Goal: Task Accomplishment & Management: Manage account settings

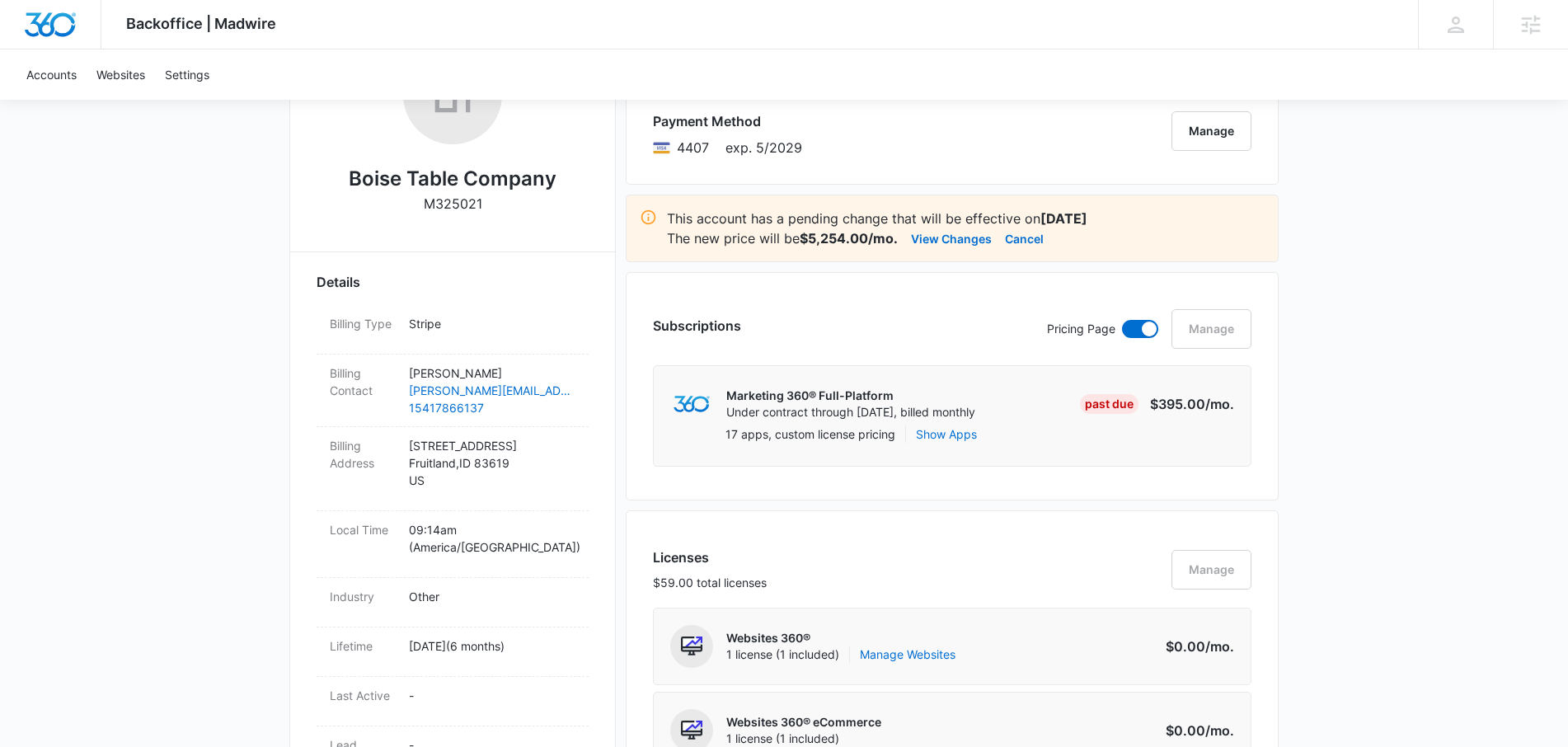
scroll to position [169, 0]
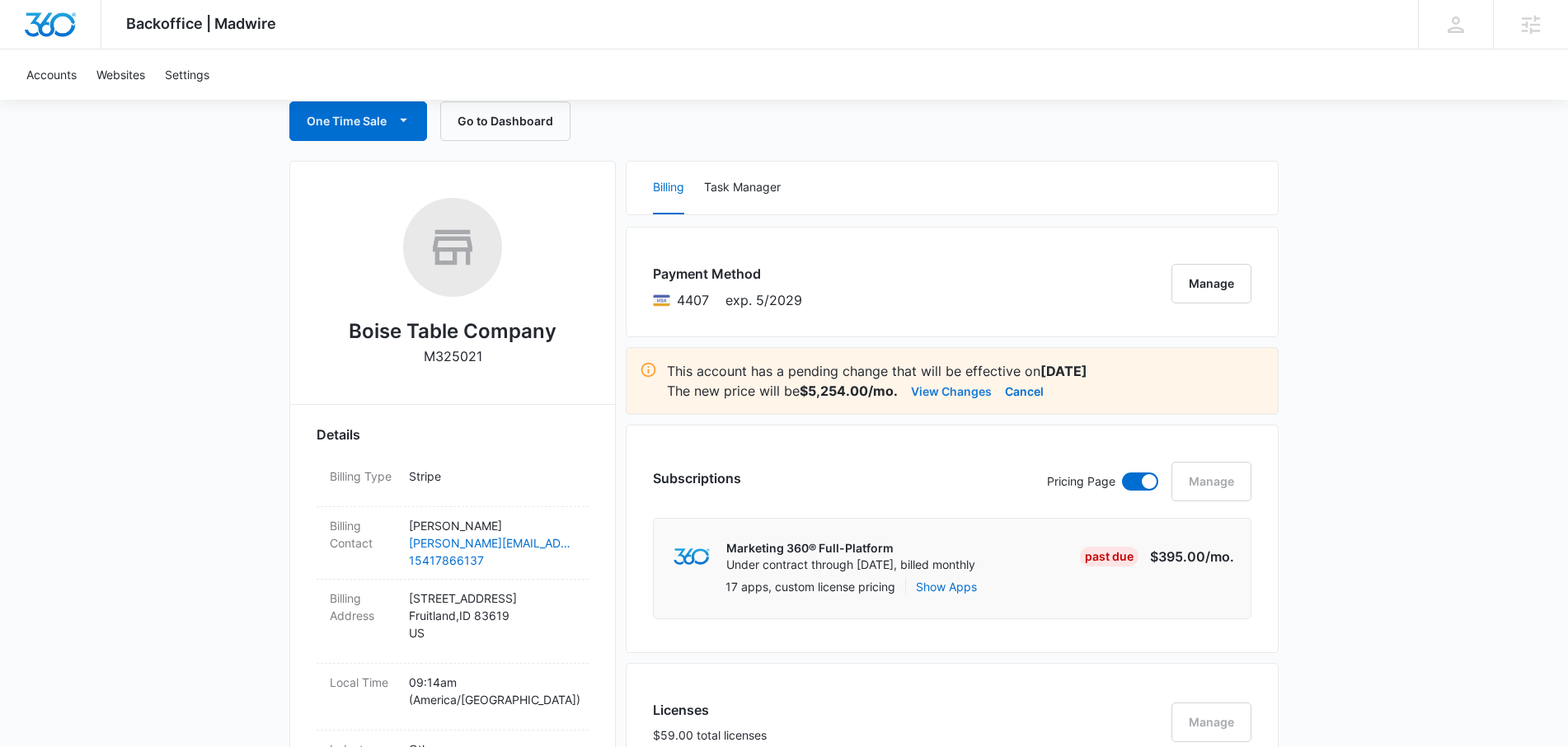
click at [959, 385] on button "View Changes" at bounding box center [952, 391] width 81 height 19
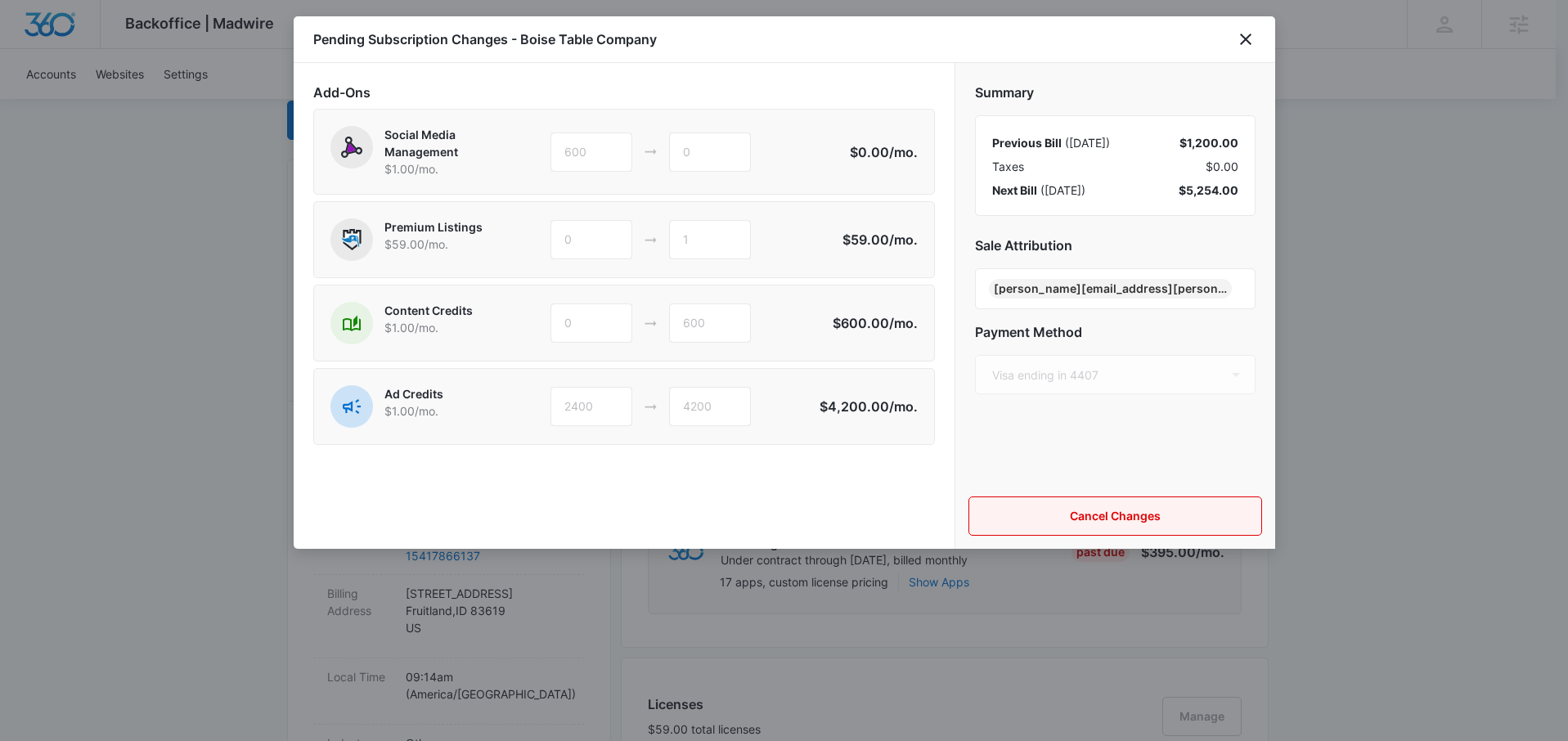
click at [1069, 509] on button "Cancel Changes" at bounding box center [1115, 516] width 294 height 40
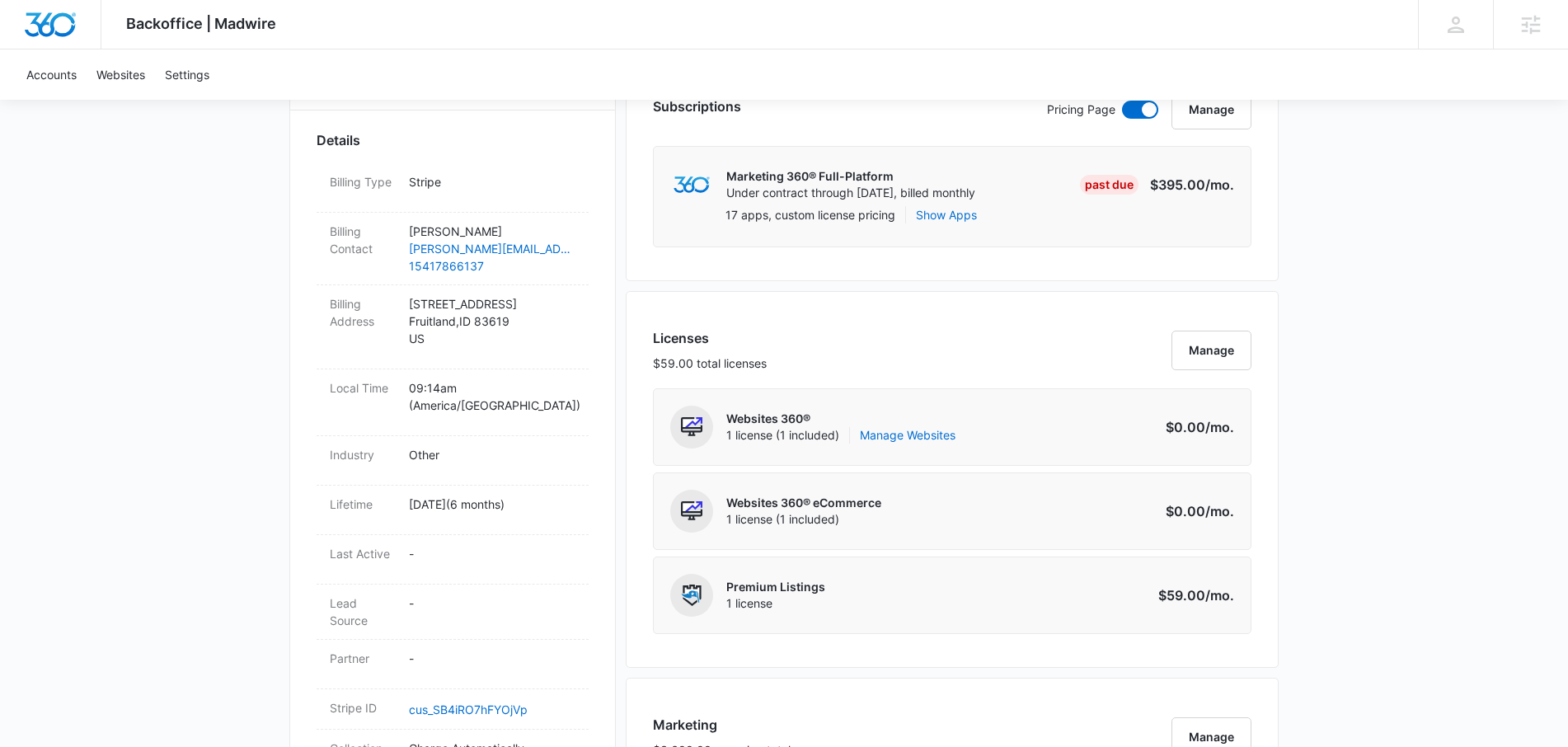
scroll to position [771, 0]
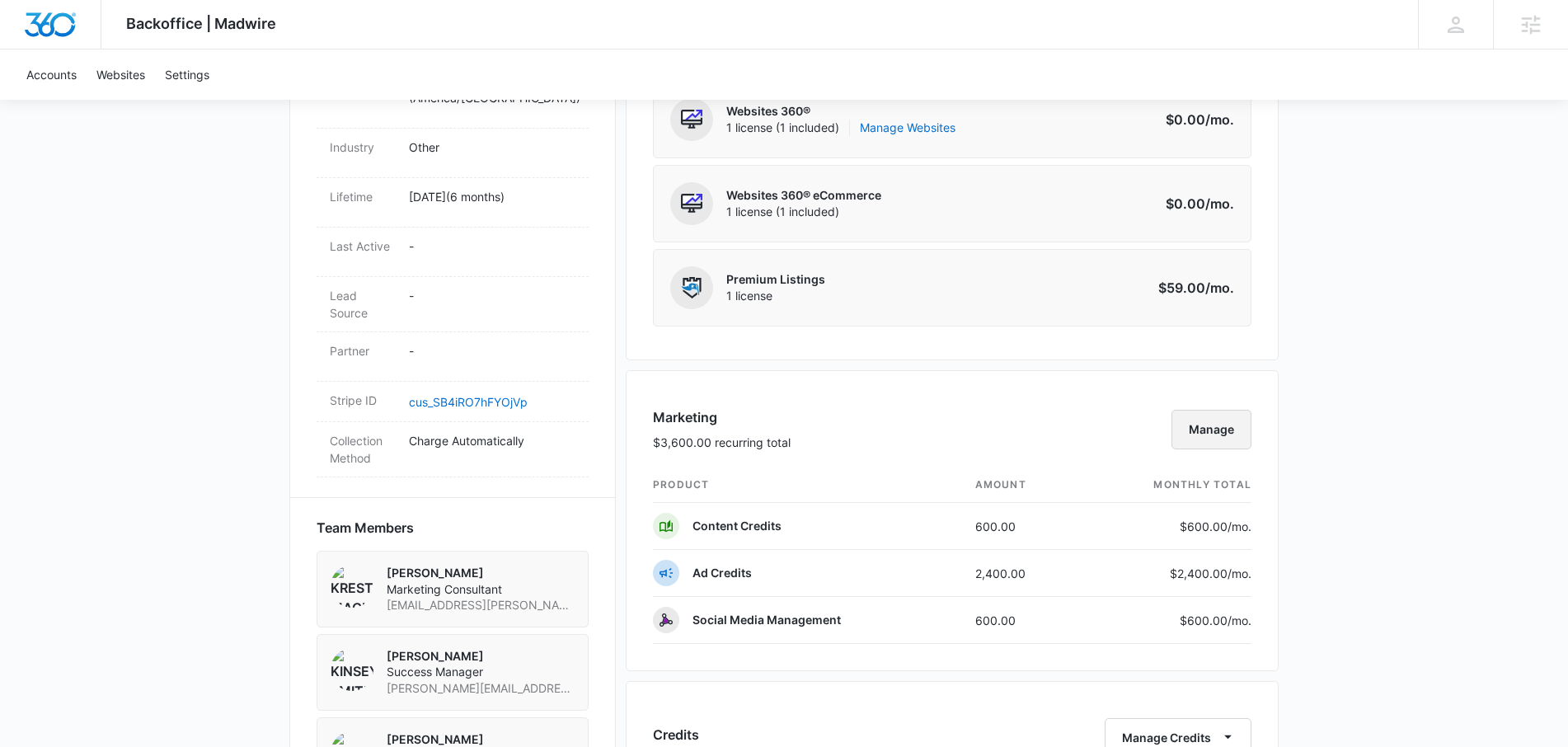
click at [1218, 425] on button "Manage" at bounding box center [1212, 430] width 80 height 40
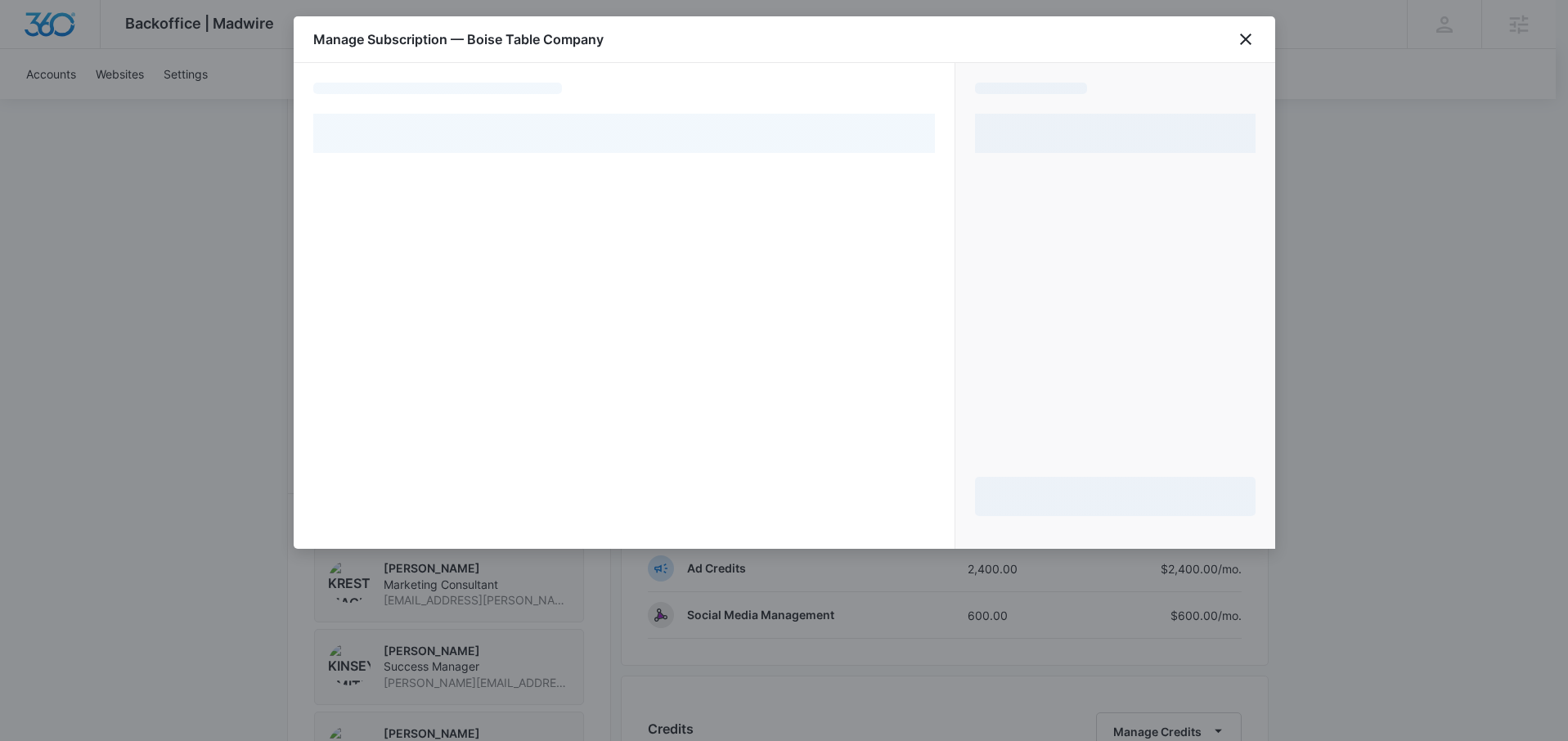
select select "pm_1RqaWWA4n8RTgNjUF49pfRYy"
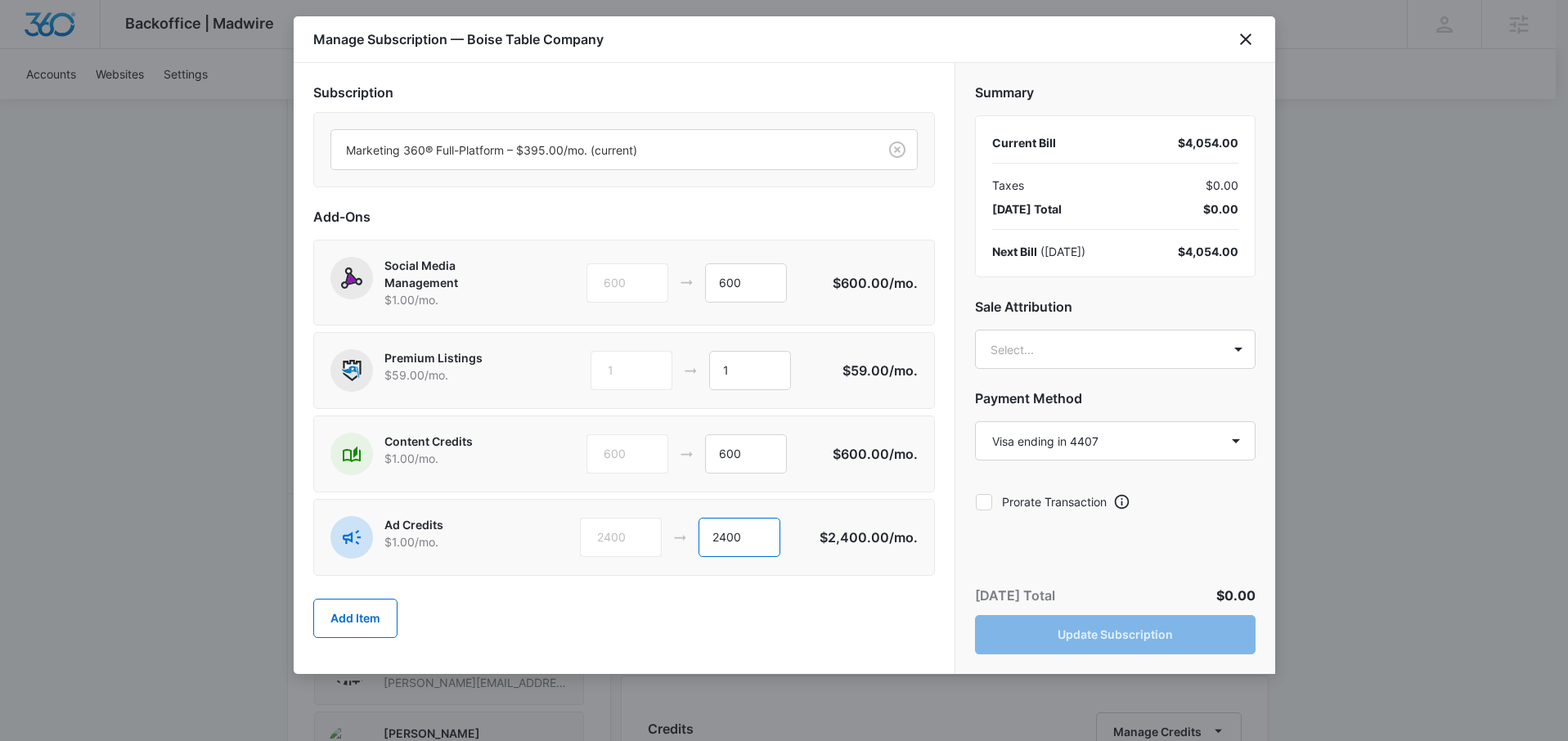
drag, startPoint x: 725, startPoint y: 537, endPoint x: 691, endPoint y: 536, distance: 34.0
click at [691, 536] on div "2400 2400" at bounding box center [699, 537] width 240 height 40
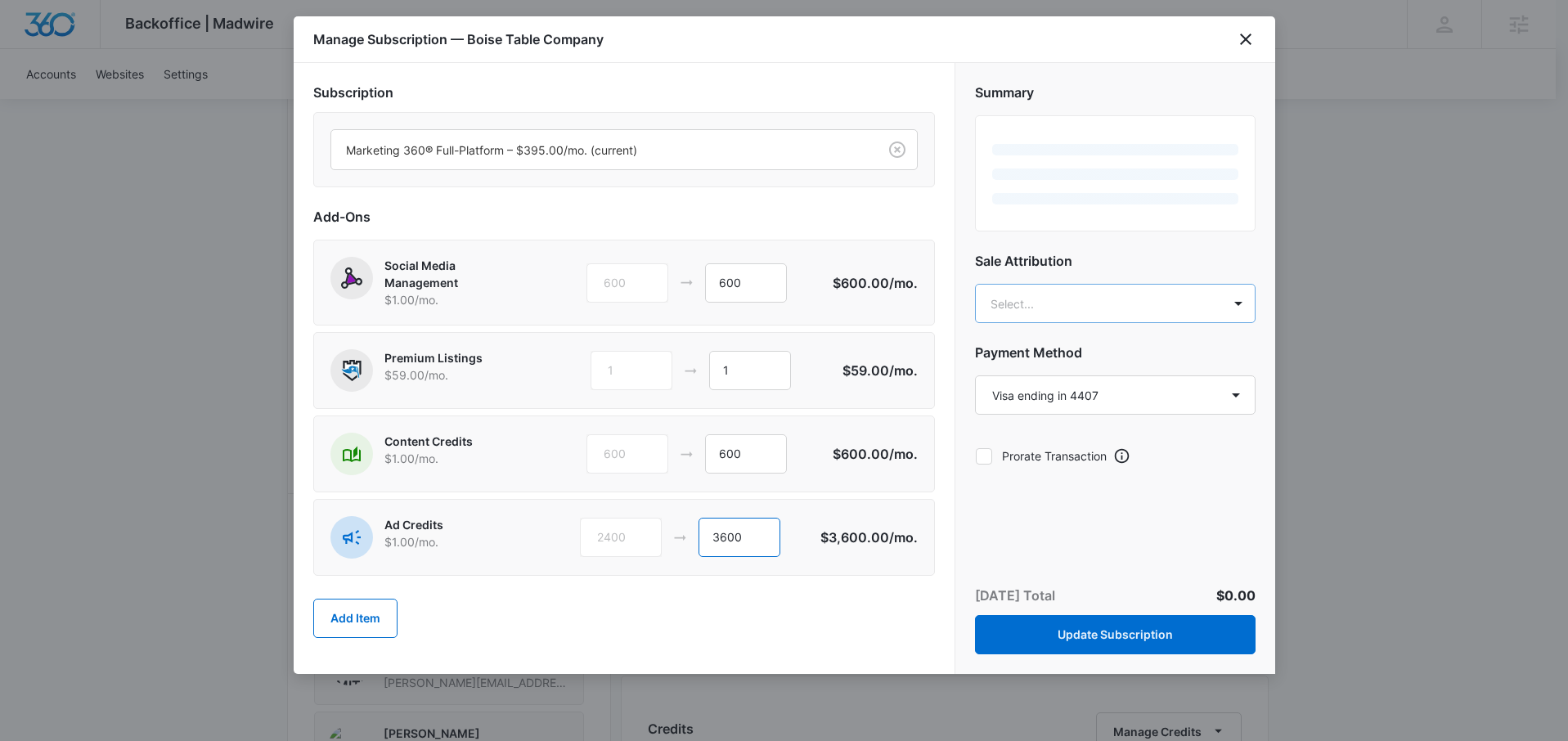
type input "3600"
click at [1091, 308] on body "Backoffice | Madwire Apps Settings KS Kinsey Smith [EMAIL_ADDRESS][PERSON_NAME]…" at bounding box center [784, 660] width 1568 height 2850
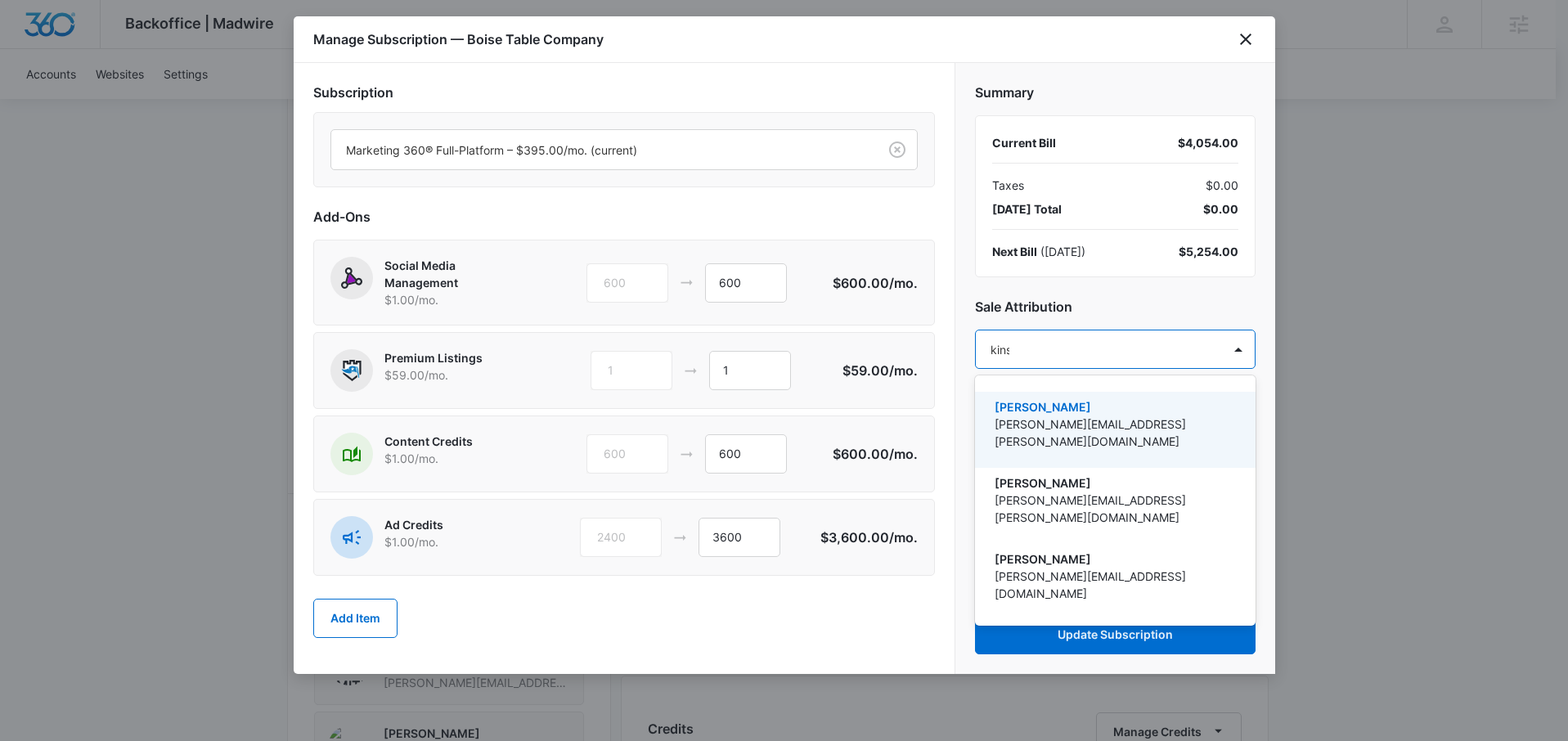
type input "kinse"
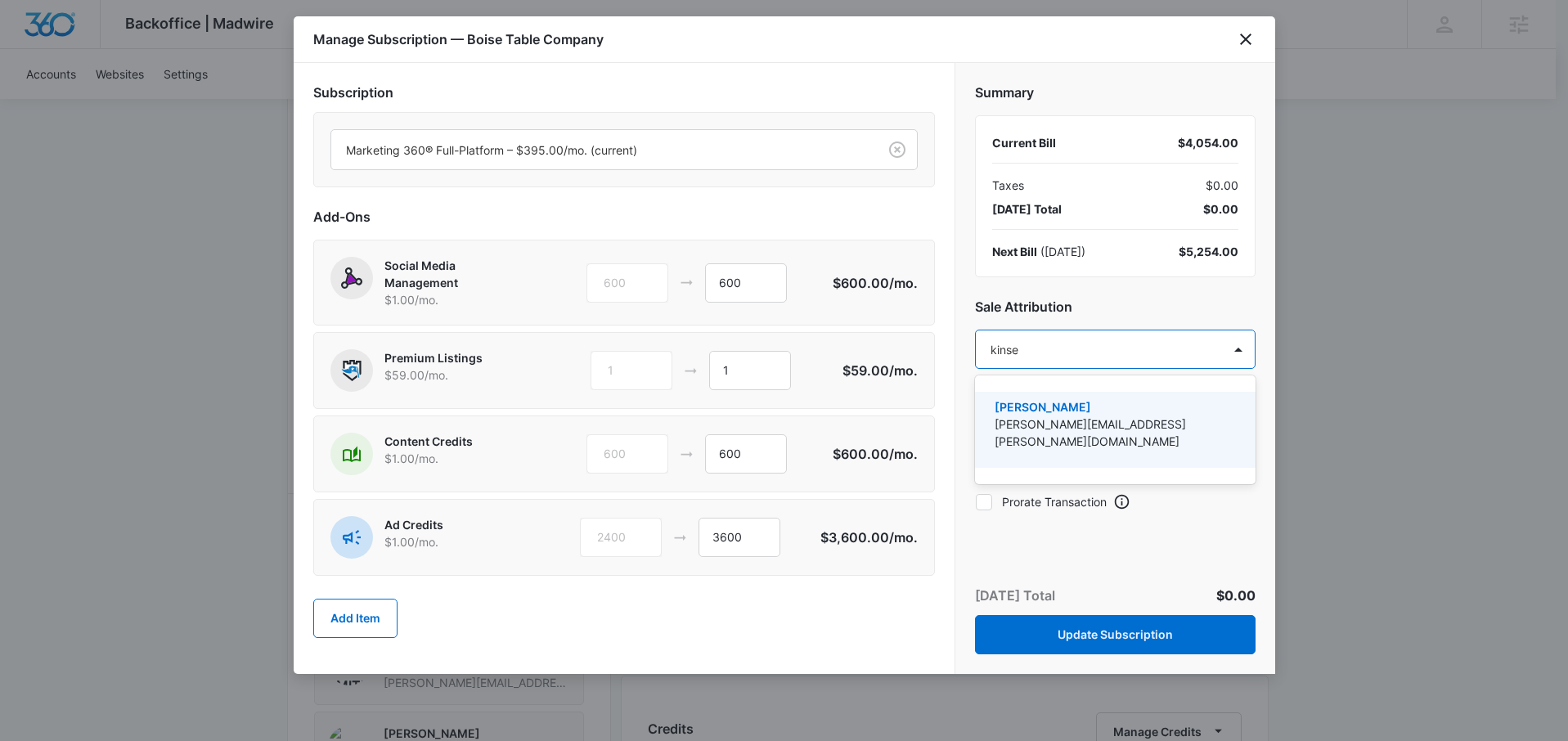
click at [1089, 402] on p "[PERSON_NAME]" at bounding box center [1113, 407] width 238 height 17
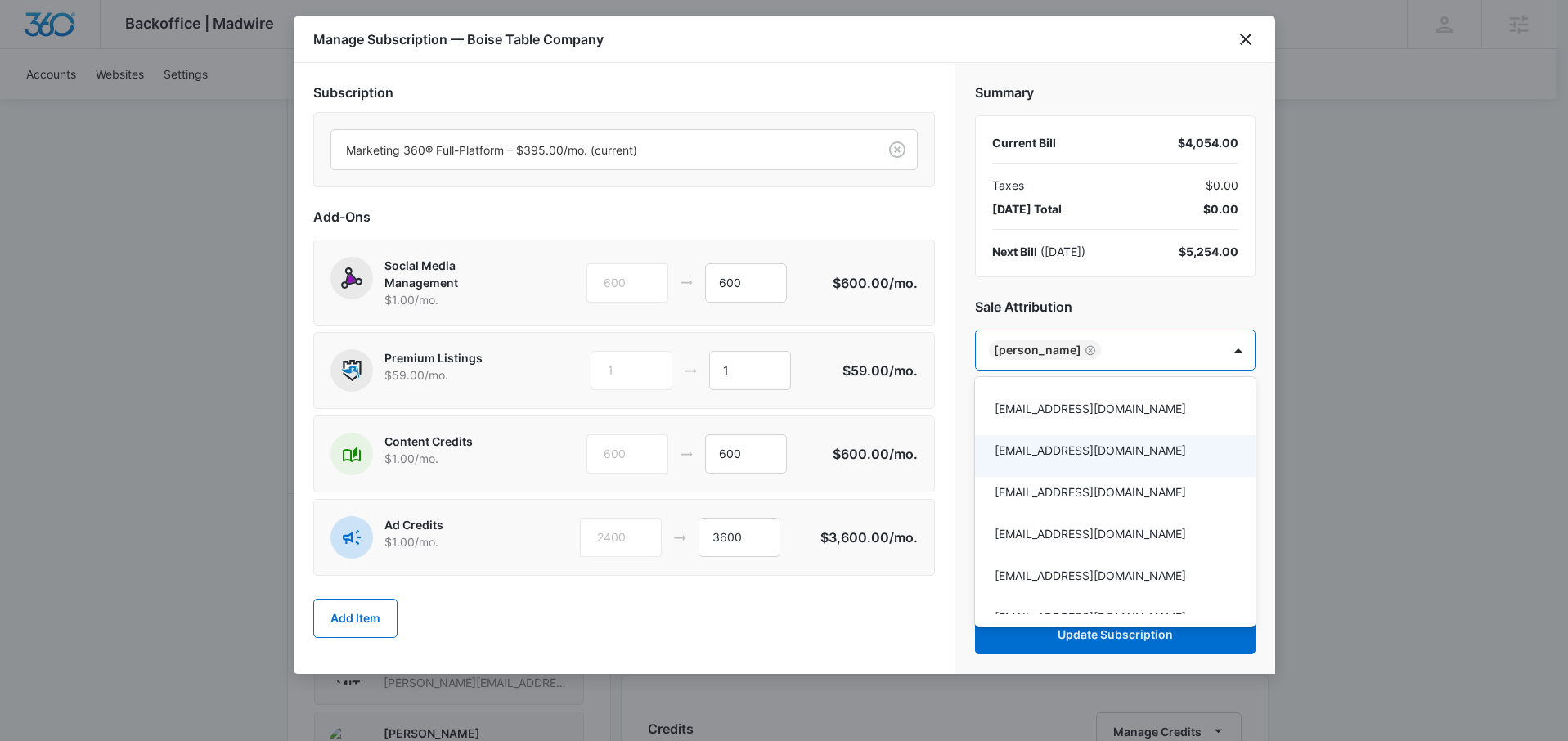
click at [884, 589] on div at bounding box center [784, 370] width 1568 height 741
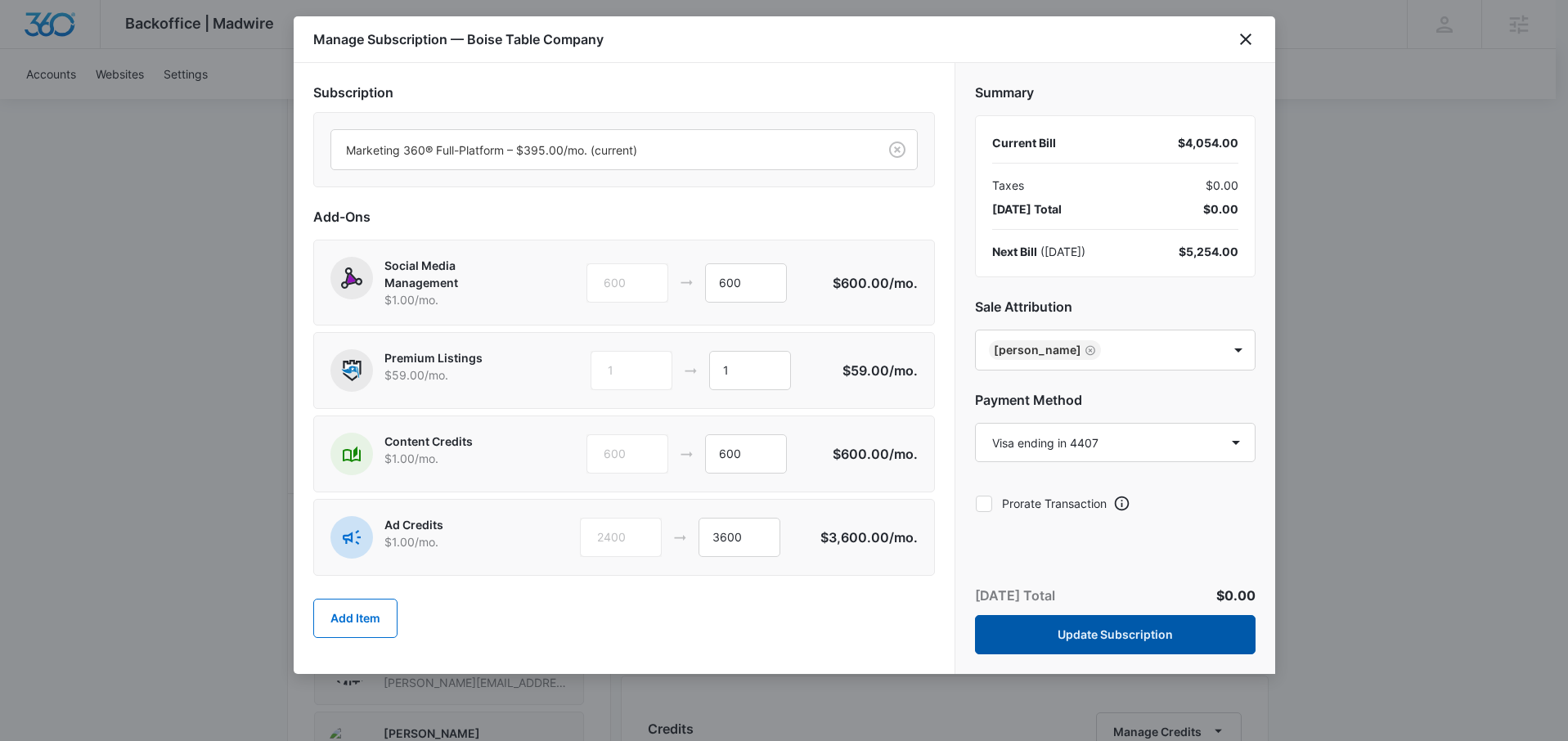
click at [1144, 632] on button "Update Subscription" at bounding box center [1115, 635] width 280 height 40
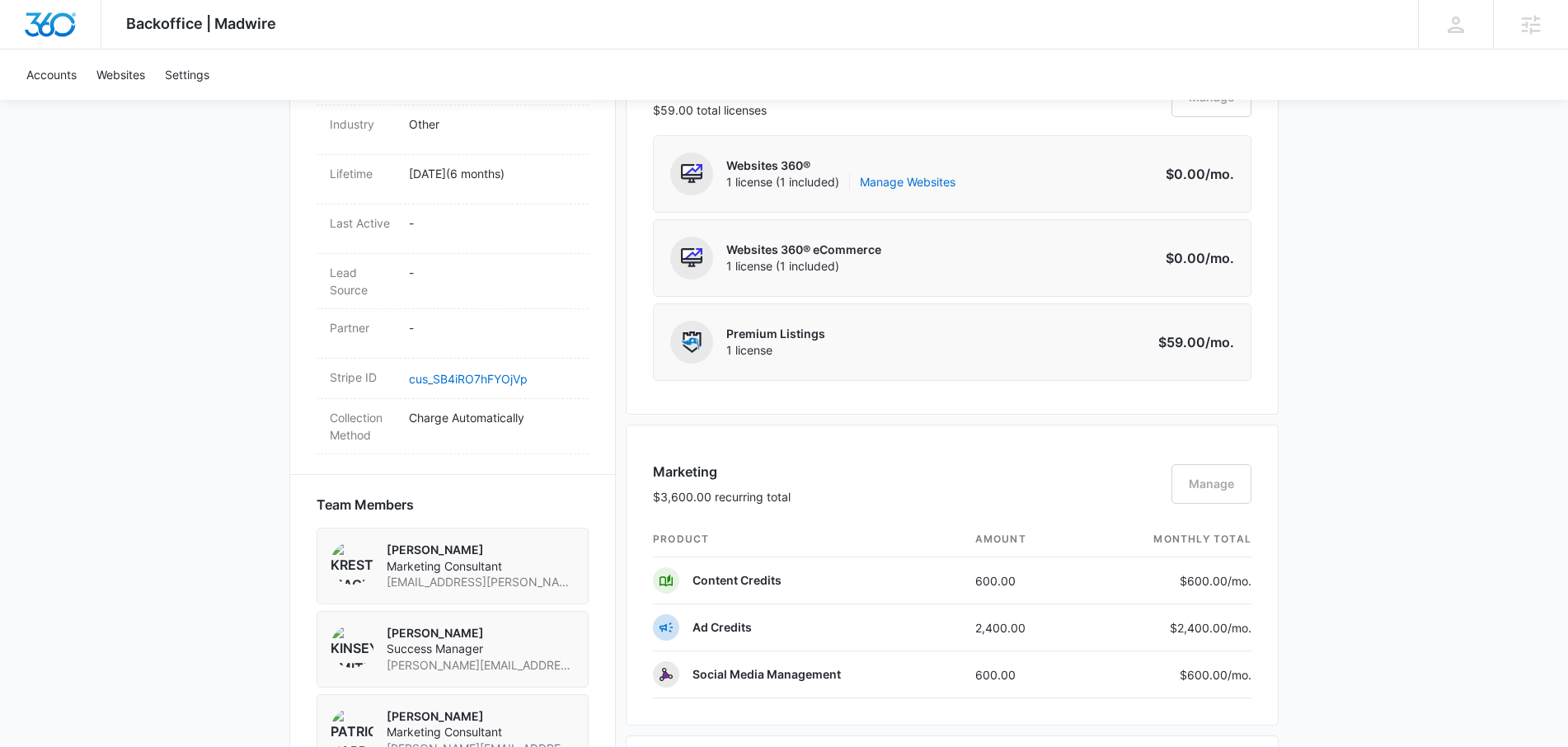
scroll to position [796, 0]
